Goal: Register for event/course

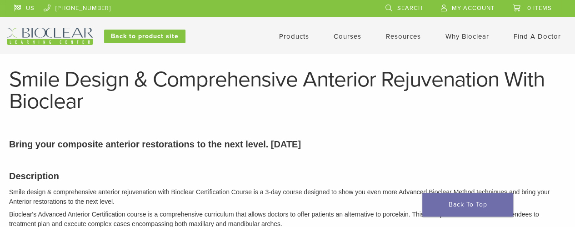
click at [341, 40] on link "Courses" at bounding box center [348, 36] width 28 height 8
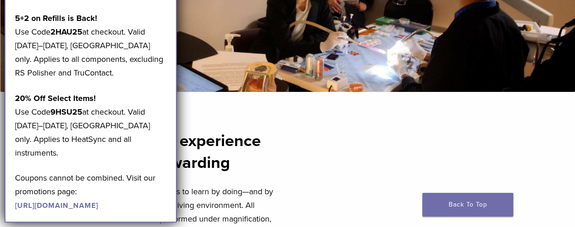
scroll to position [209, 0]
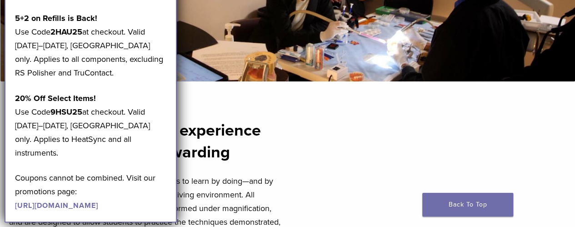
click at [303, 101] on div "An immersive learning experience that is intuitive and rewarding Our experienti…" at bounding box center [287, 187] width 575 height 213
drag, startPoint x: 86, startPoint y: 29, endPoint x: 53, endPoint y: 26, distance: 32.9
click at [53, 26] on p "5+2 on Refills is Back! Use Code 2HAU25 at checkout. Valid [DATE]–[DATE], [GEOG…" at bounding box center [91, 45] width 152 height 68
copy p "2HAU25"
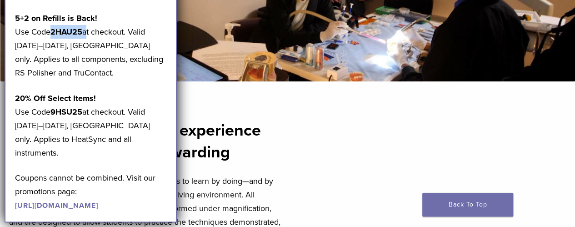
click at [85, 201] on link "https://pages.bioclearmatrix.com/Bioclear-Product-Promotion-Page" at bounding box center [56, 205] width 83 height 9
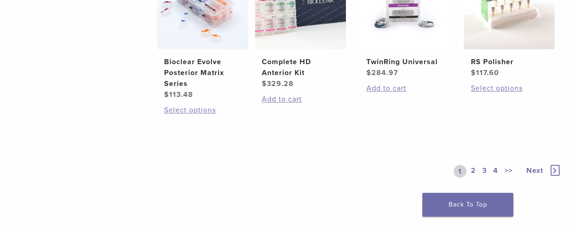
scroll to position [740, 0]
click at [478, 167] on link "2" at bounding box center [473, 170] width 9 height 13
click at [474, 169] on link "2" at bounding box center [471, 170] width 14 height 13
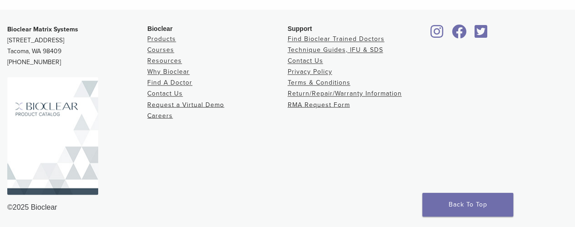
scroll to position [815, 0]
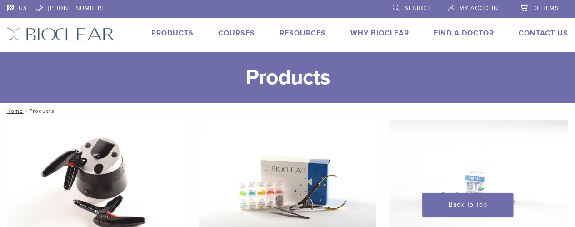
click at [228, 31] on link "Courses" at bounding box center [236, 33] width 37 height 9
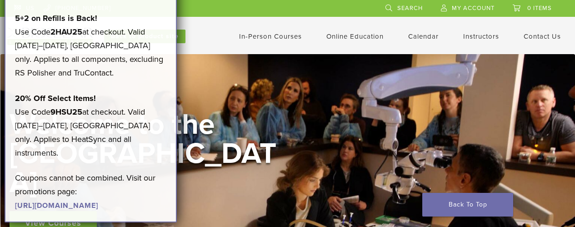
scroll to position [79, 0]
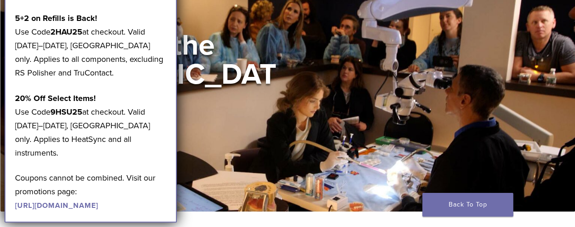
click at [271, 133] on div "View Courses" at bounding box center [146, 144] width 273 height 24
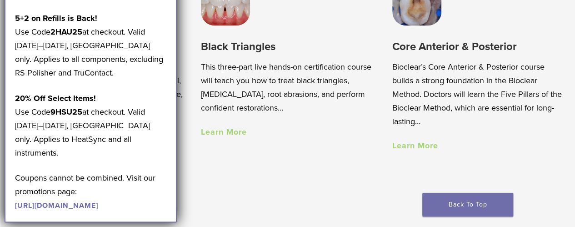
scroll to position [643, 0]
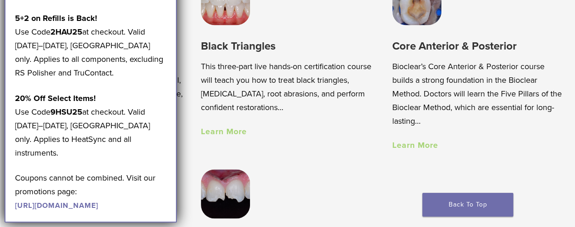
click at [434, 150] on link "Learn More" at bounding box center [416, 145] width 46 height 10
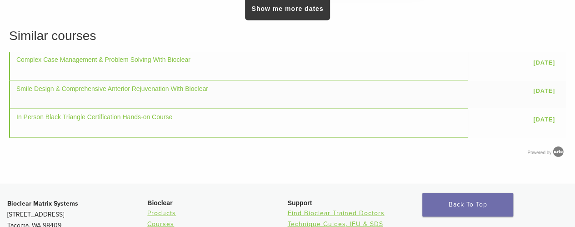
scroll to position [816, 0]
